Goal: Task Accomplishment & Management: Manage account settings

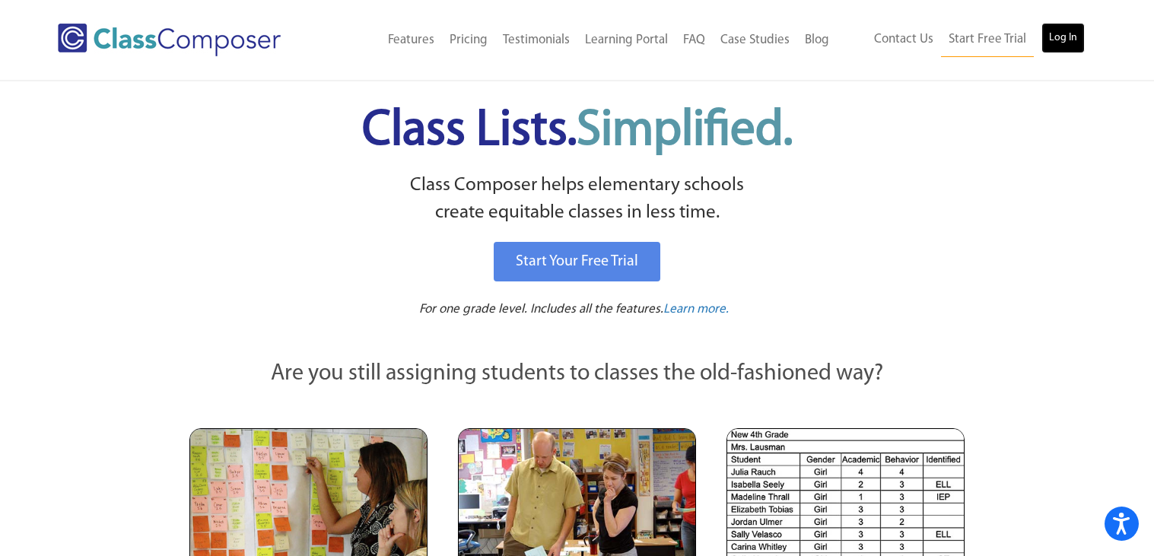
click at [1072, 33] on link "Log In" at bounding box center [1063, 38] width 43 height 30
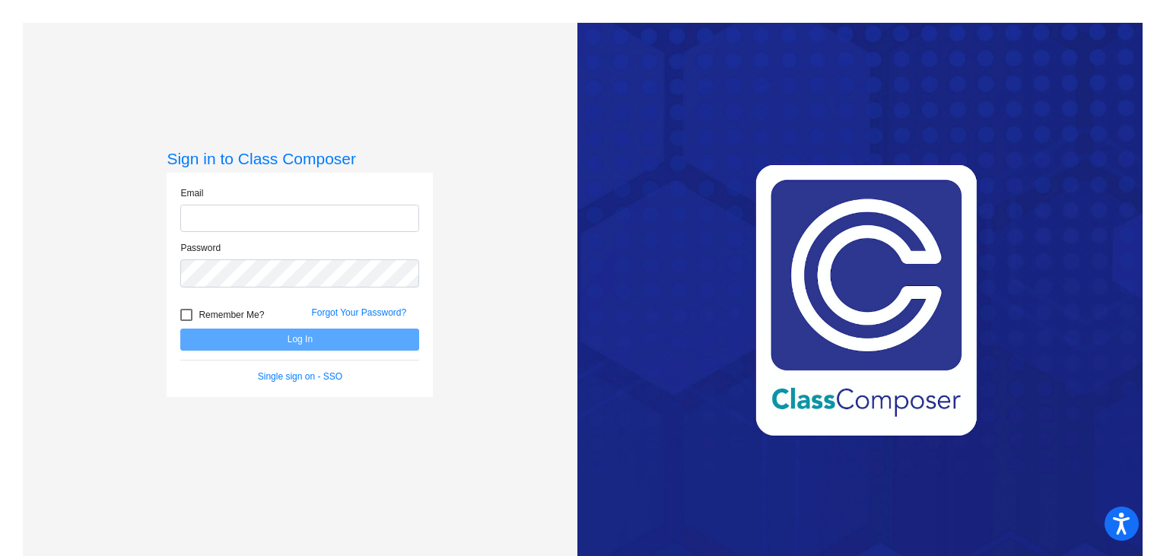
type input "[EMAIL_ADDRESS][DOMAIN_NAME]"
click at [290, 339] on button "Log In" at bounding box center [299, 340] width 239 height 22
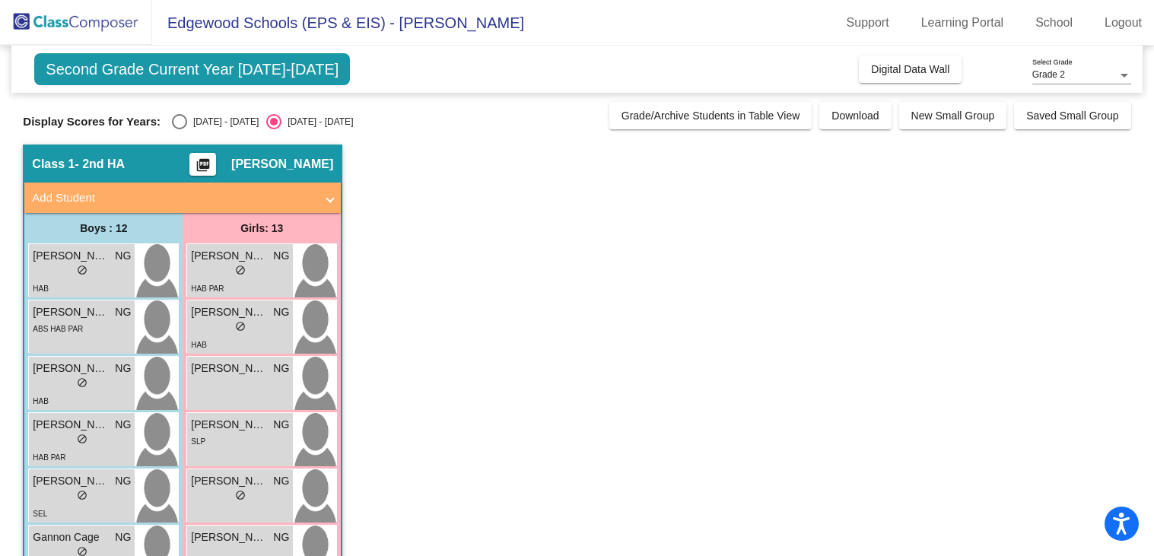
click at [172, 121] on div "Select an option" at bounding box center [179, 121] width 15 height 15
click at [179, 129] on input "[DATE] - [DATE]" at bounding box center [179, 129] width 1 height 1
radio input "true"
